Goal: Task Accomplishment & Management: Manage account settings

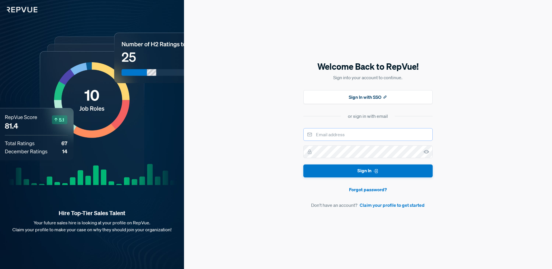
click at [356, 136] on input "email" at bounding box center [367, 134] width 129 height 13
type input "[EMAIL_ADDRESS][DOMAIN_NAME]"
click at [378, 190] on link "Forgot password?" at bounding box center [367, 189] width 129 height 7
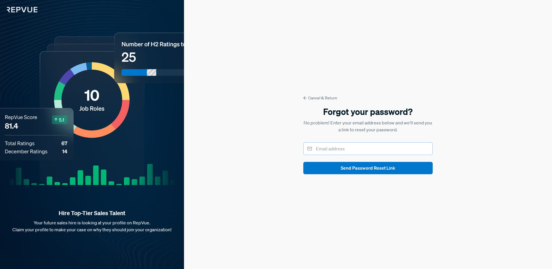
click at [335, 152] on input "email" at bounding box center [367, 148] width 129 height 13
type input "[EMAIL_ADDRESS][DOMAIN_NAME]"
click at [478, 182] on div "Cancel & Return Forgot your password? No problem! Enter your email address belo…" at bounding box center [368, 134] width 368 height 269
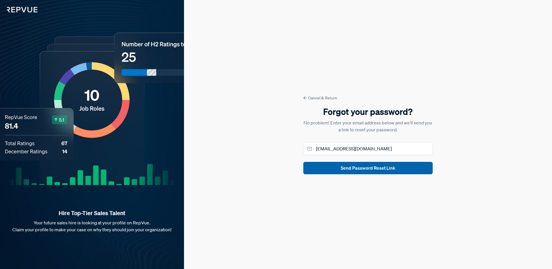
click at [404, 168] on button "Send Password Reset Link" at bounding box center [367, 168] width 129 height 12
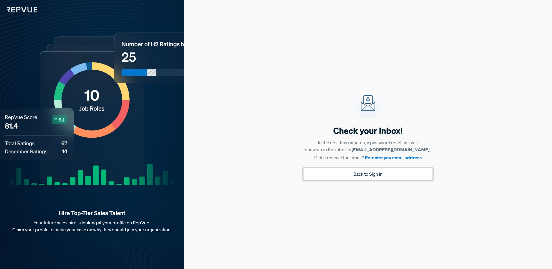
click at [380, 176] on button "Back to Sign in" at bounding box center [367, 174] width 129 height 12
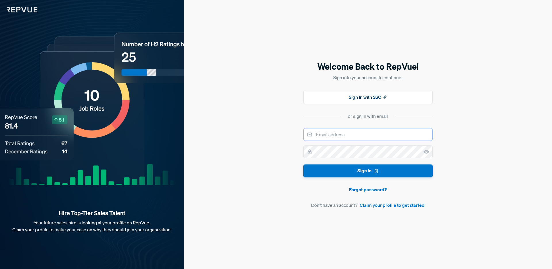
click at [358, 136] on input "email" at bounding box center [367, 134] width 129 height 13
click at [343, 123] on div "Welcome Back to RepVue! Sign into your account to continue. Sign In with SSO or…" at bounding box center [367, 134] width 129 height 148
click at [32, 9] on img at bounding box center [18, 6] width 37 height 12
